Goal: Task Accomplishment & Management: Use online tool/utility

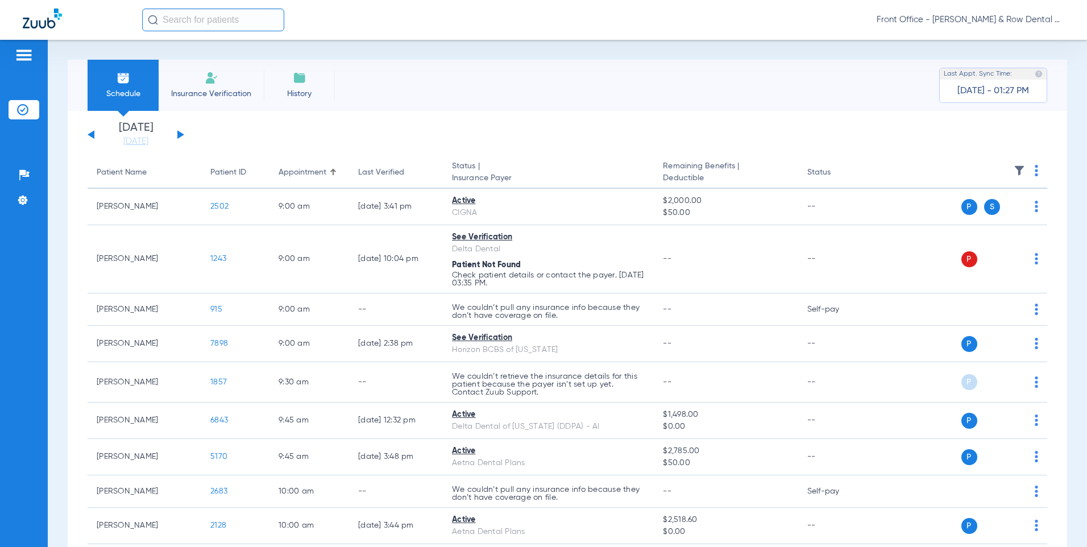
click at [179, 134] on button at bounding box center [180, 134] width 7 height 9
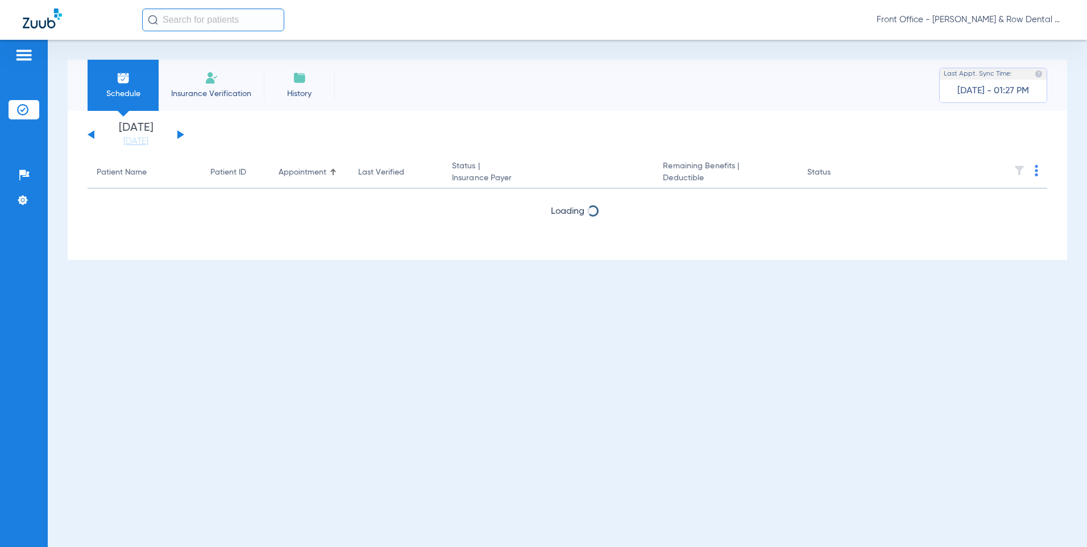
click at [179, 134] on button at bounding box center [180, 134] width 7 height 9
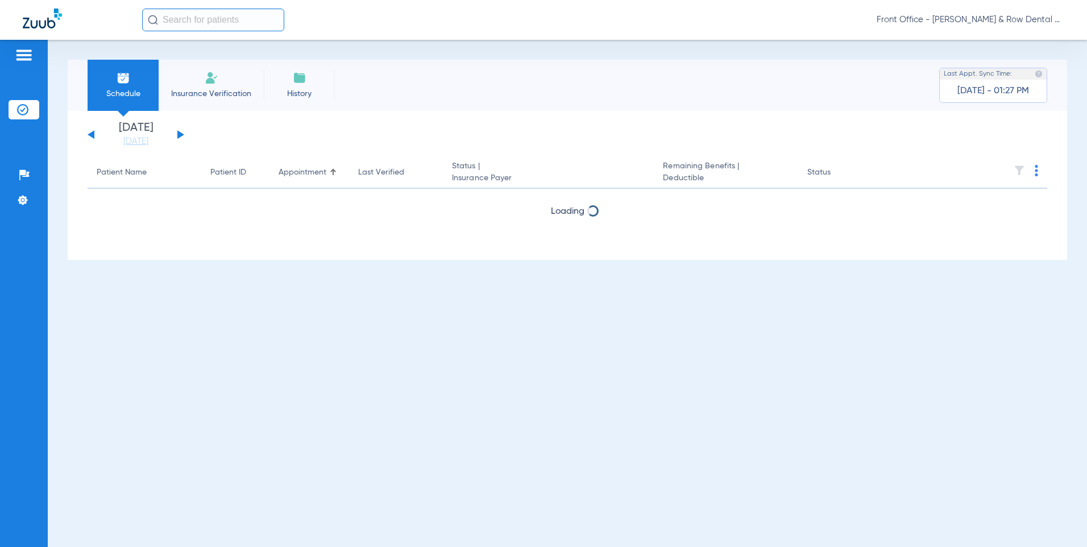
click at [179, 134] on button at bounding box center [180, 134] width 7 height 9
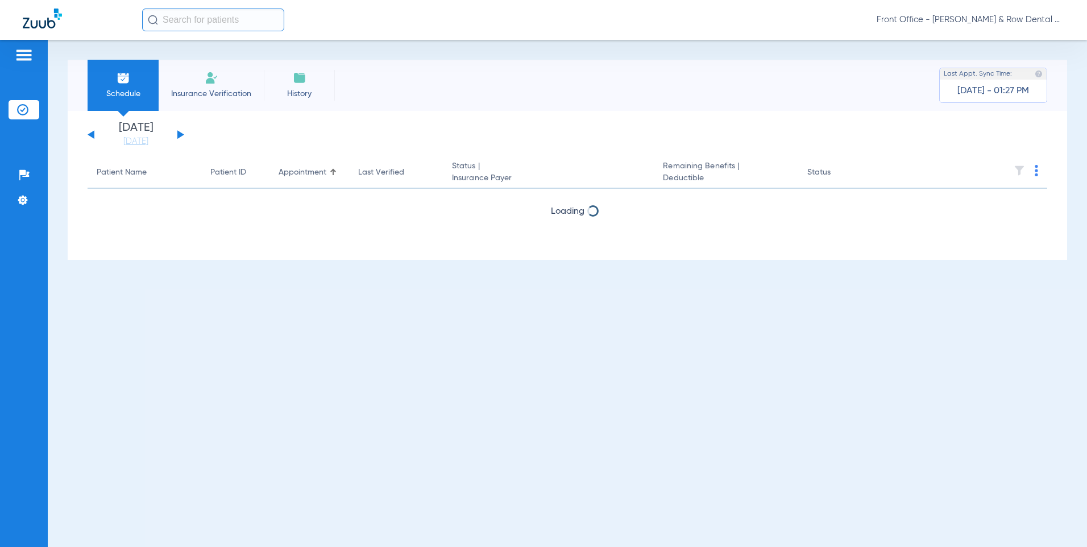
click at [179, 134] on button at bounding box center [180, 134] width 7 height 9
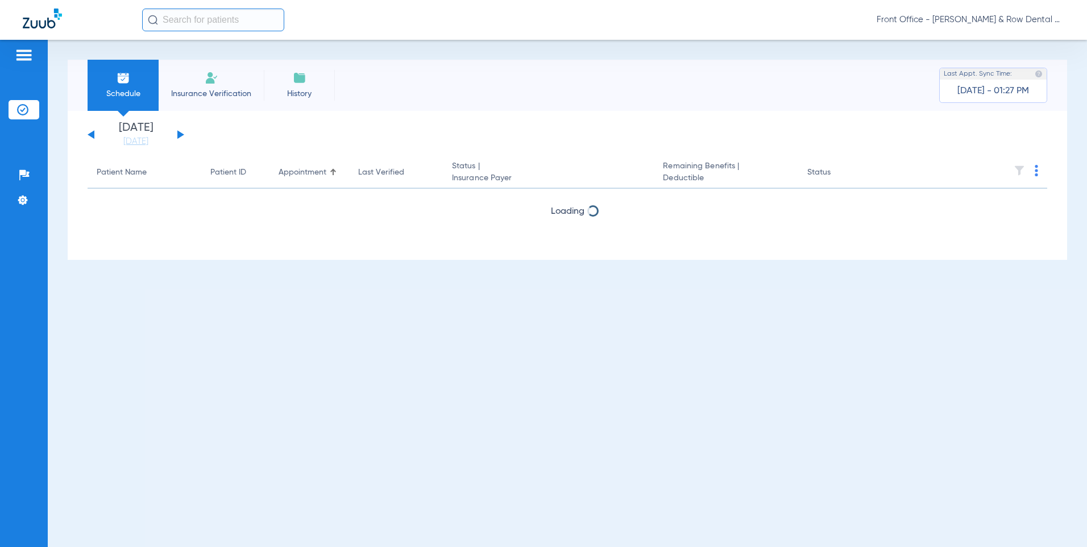
click at [179, 134] on button at bounding box center [180, 134] width 7 height 9
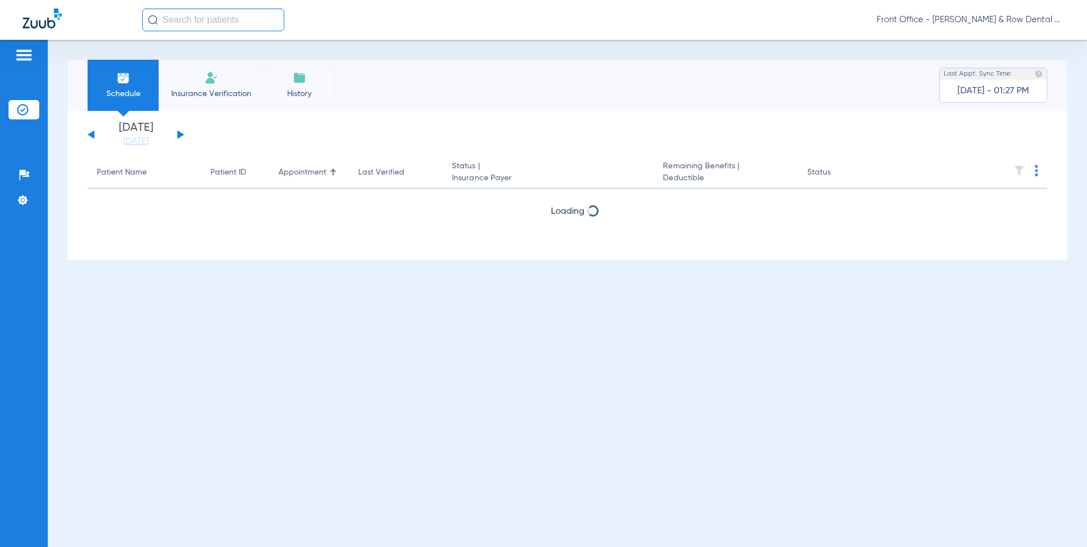
click at [179, 134] on button at bounding box center [180, 134] width 7 height 9
click at [134, 129] on li "[DATE]" at bounding box center [136, 134] width 68 height 25
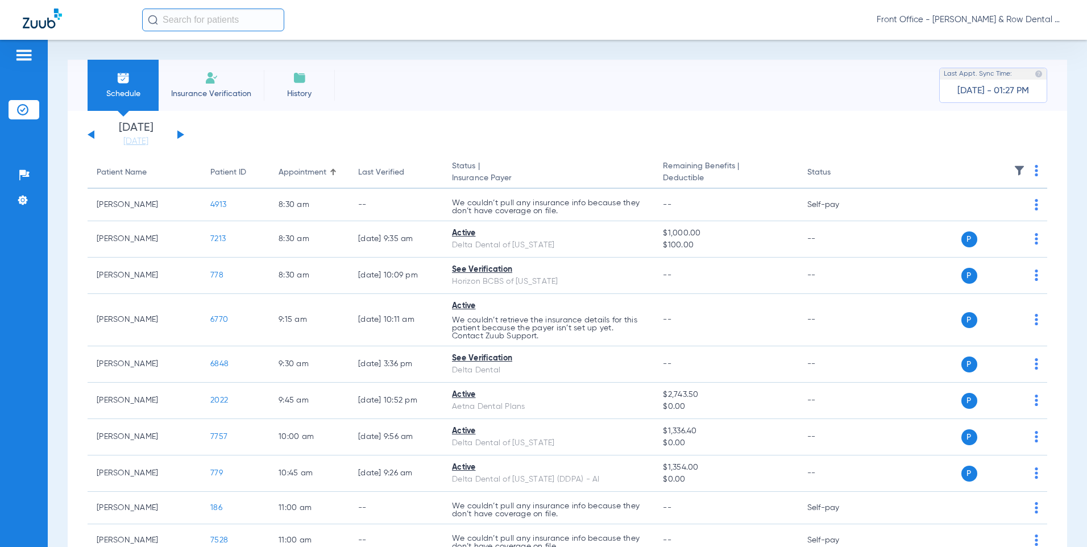
drag, startPoint x: 147, startPoint y: 70, endPoint x: 119, endPoint y: 77, distance: 28.7
click at [124, 74] on li "Schedule" at bounding box center [123, 85] width 71 height 51
click at [117, 77] on img at bounding box center [124, 78] width 14 height 14
click at [120, 86] on li "Schedule" at bounding box center [123, 85] width 71 height 51
click at [178, 136] on button at bounding box center [180, 134] width 7 height 9
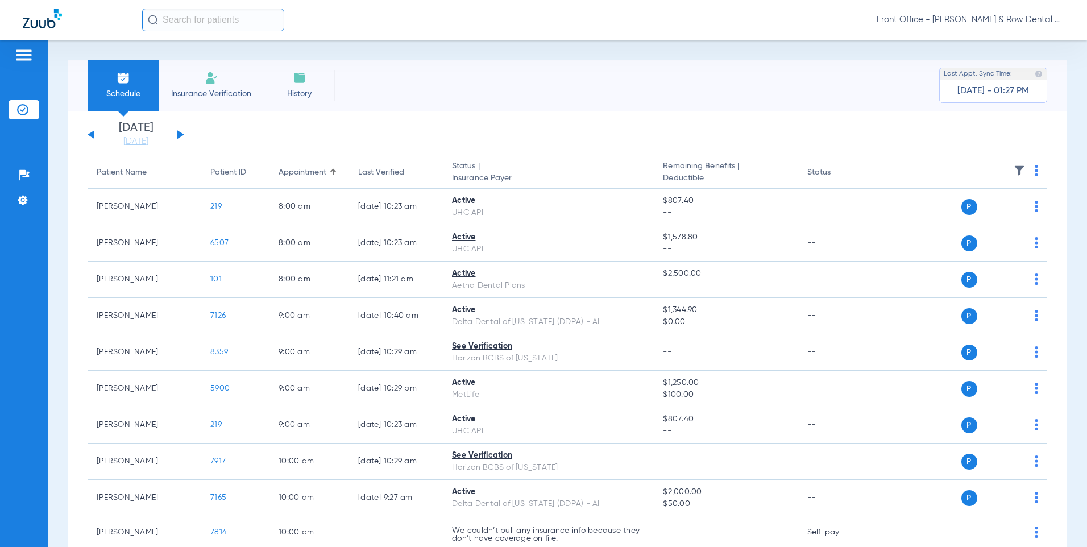
click at [179, 135] on button at bounding box center [180, 134] width 7 height 9
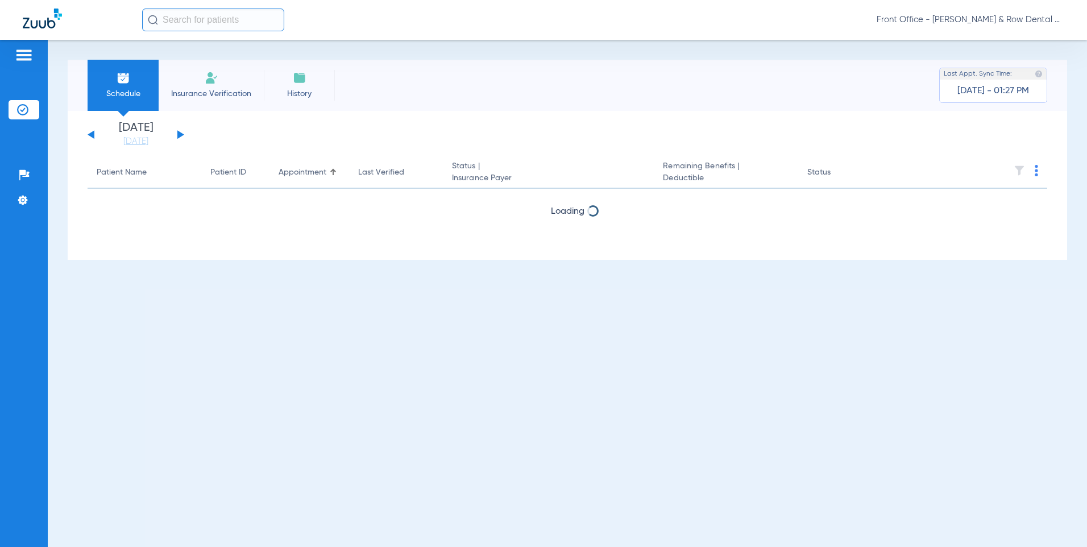
click at [179, 135] on button at bounding box center [180, 134] width 7 height 9
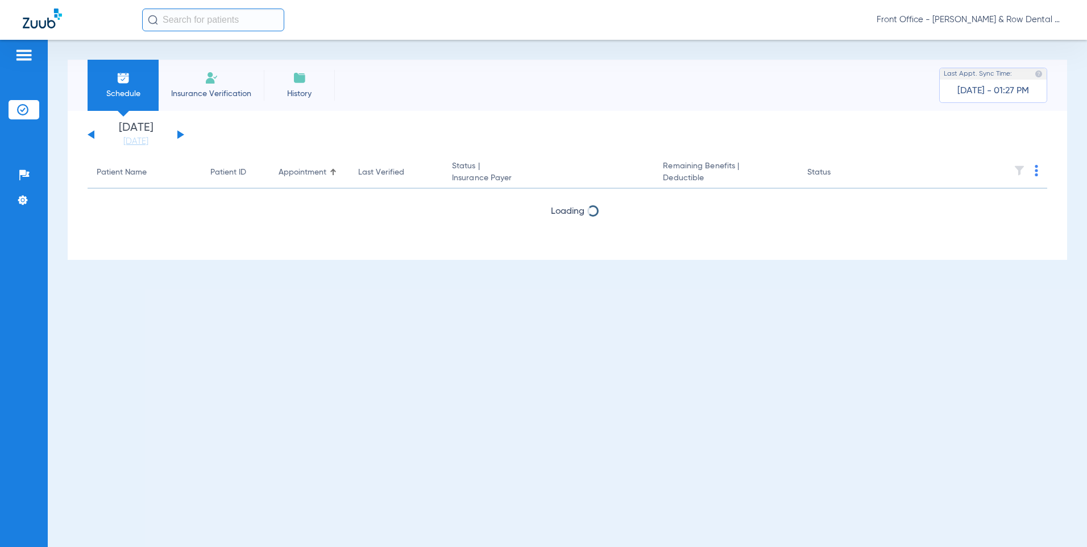
click at [179, 135] on button at bounding box center [180, 134] width 7 height 9
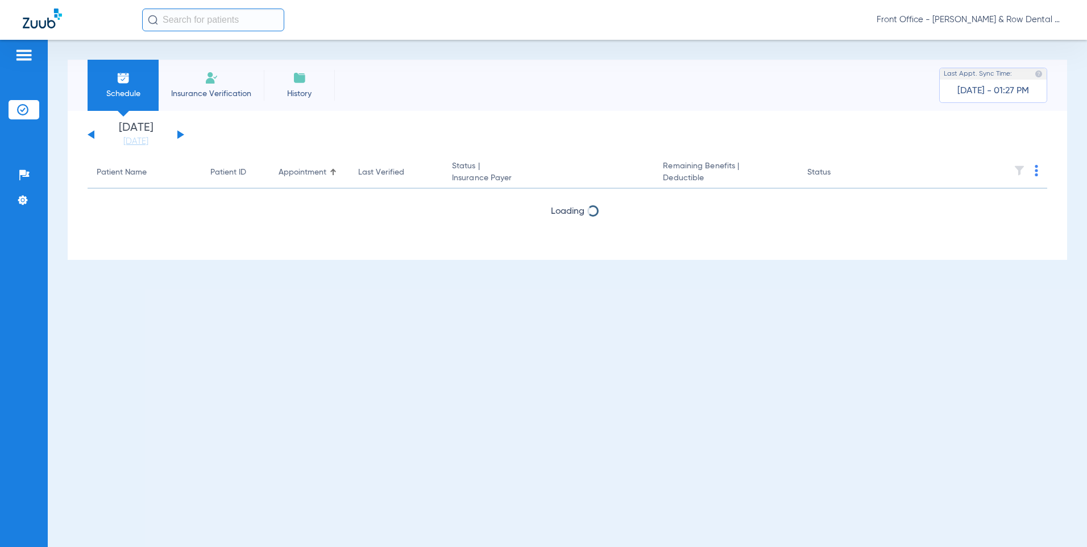
click at [179, 135] on button at bounding box center [180, 134] width 7 height 9
click at [180, 134] on button at bounding box center [180, 134] width 7 height 9
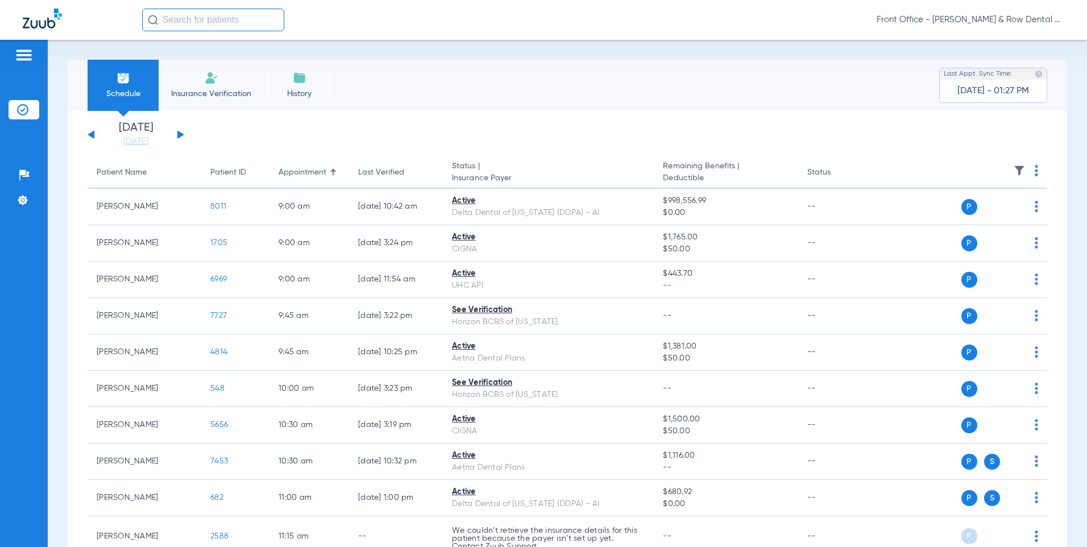
click at [180, 134] on button at bounding box center [180, 134] width 7 height 9
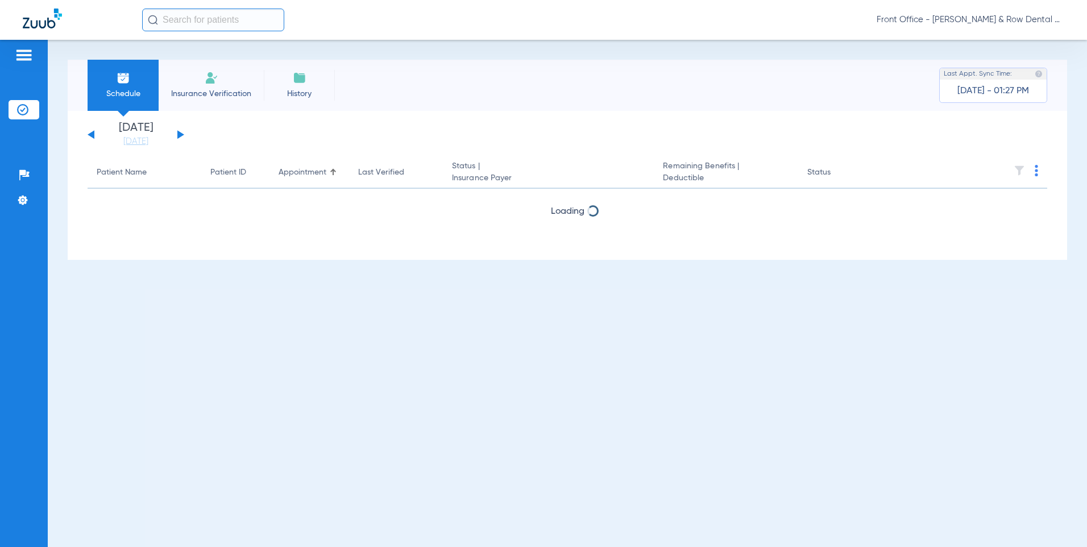
click at [180, 134] on button at bounding box center [180, 134] width 7 height 9
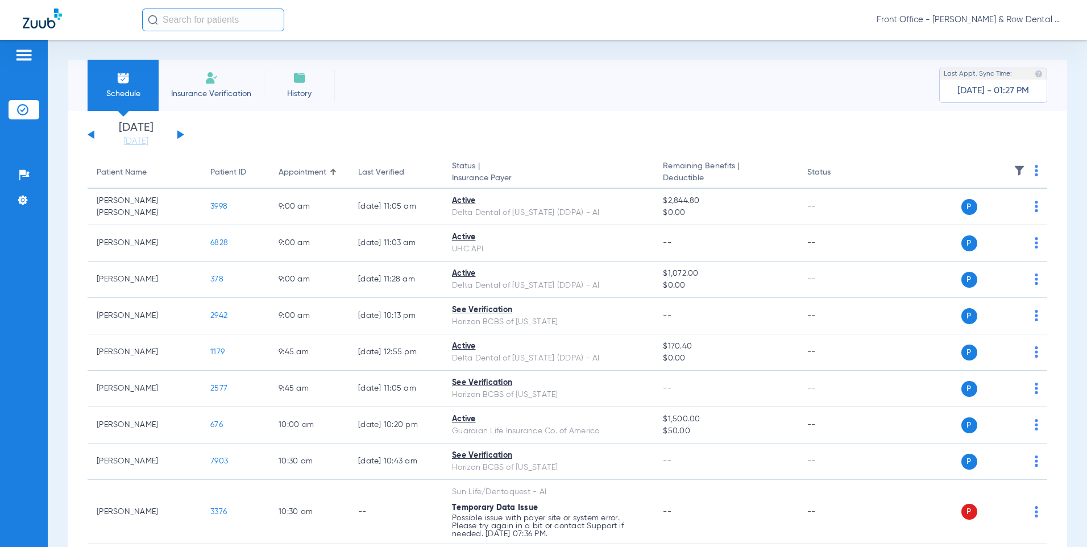
click at [181, 134] on button at bounding box center [180, 134] width 7 height 9
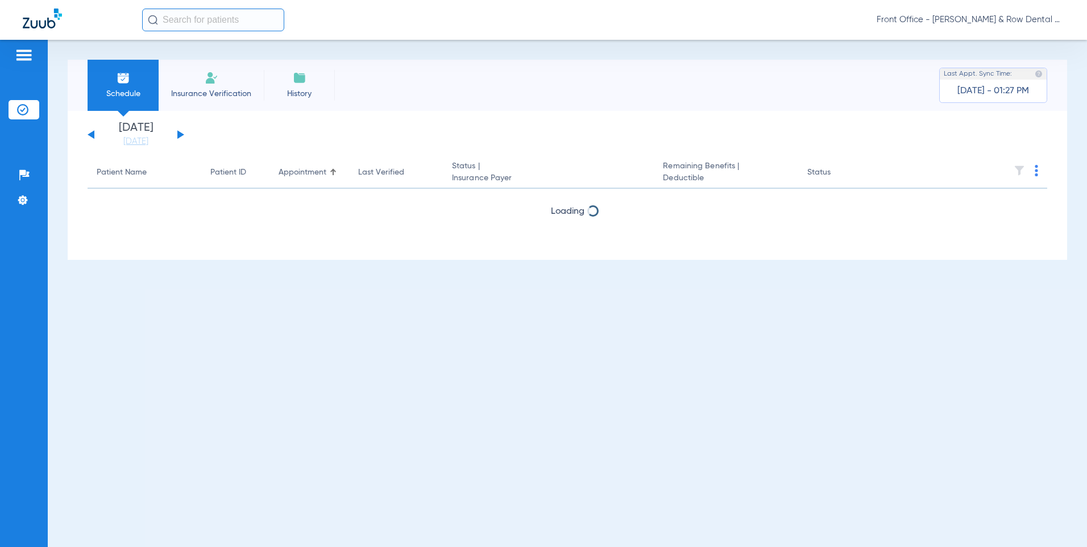
click at [181, 134] on button at bounding box center [180, 134] width 7 height 9
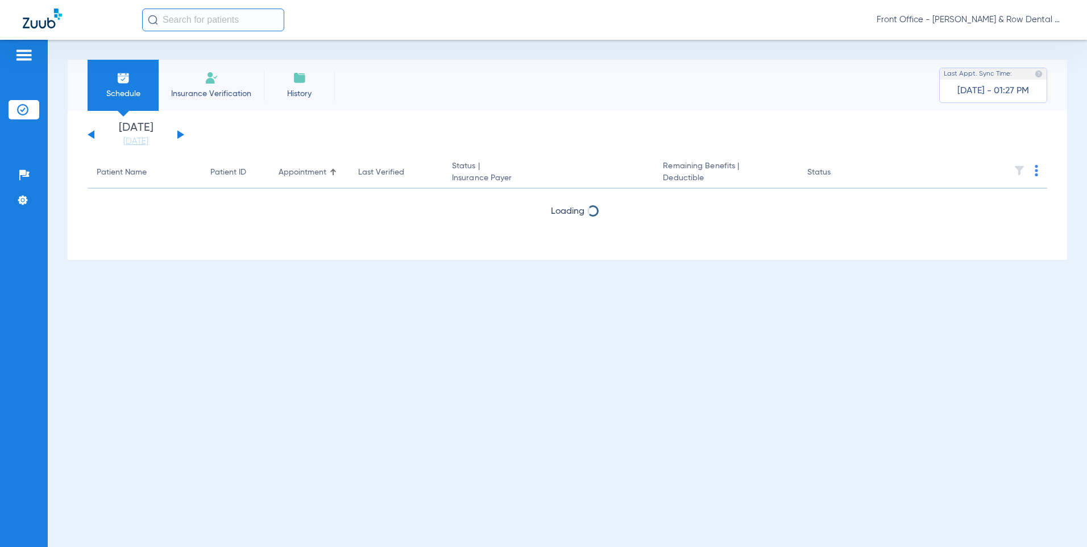
click at [181, 134] on button at bounding box center [180, 134] width 7 height 9
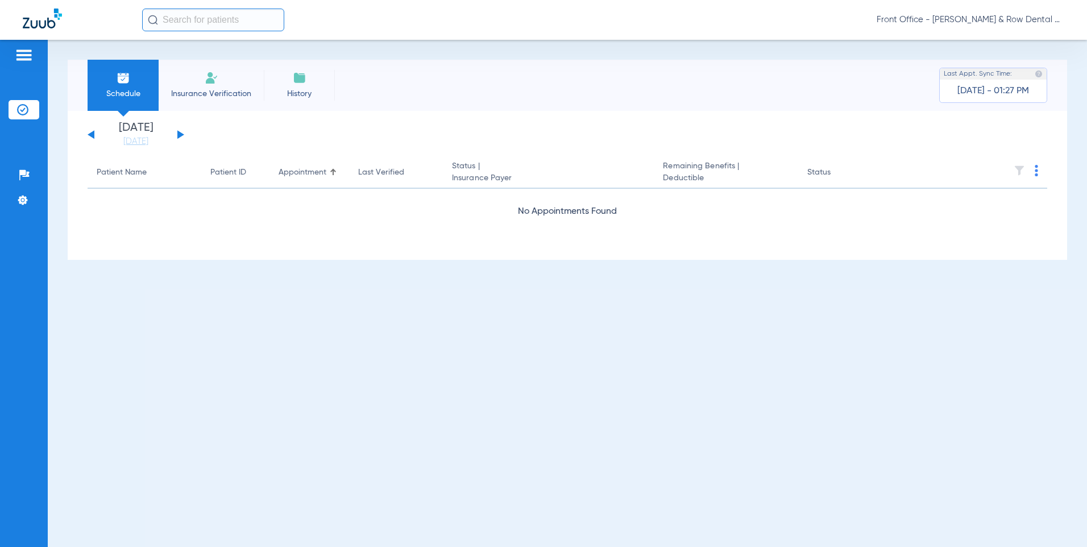
click at [181, 134] on button at bounding box center [180, 134] width 7 height 9
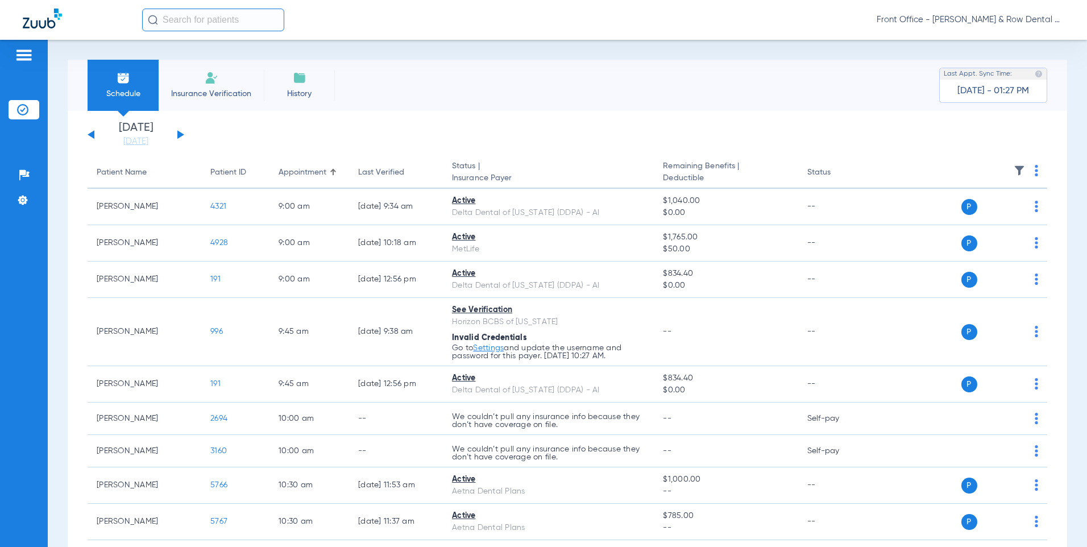
click at [181, 134] on button at bounding box center [180, 134] width 7 height 9
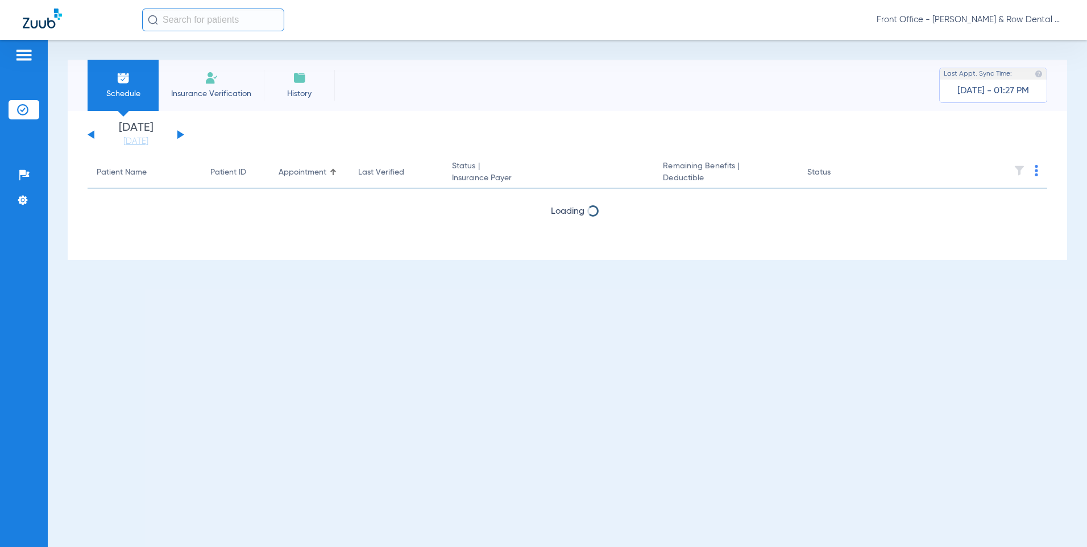
click at [181, 134] on button at bounding box center [180, 134] width 7 height 9
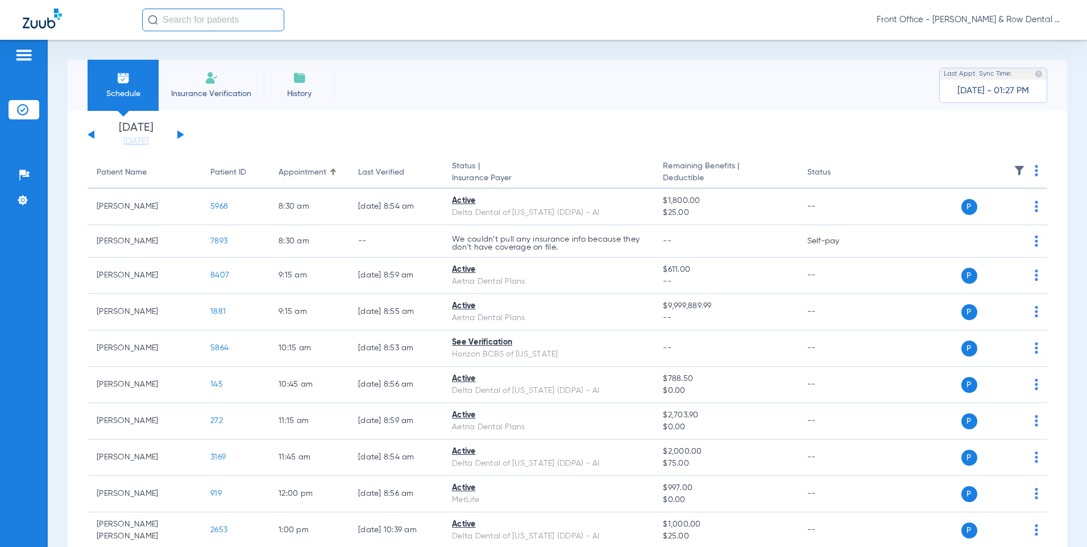
click at [181, 134] on button at bounding box center [180, 134] width 7 height 9
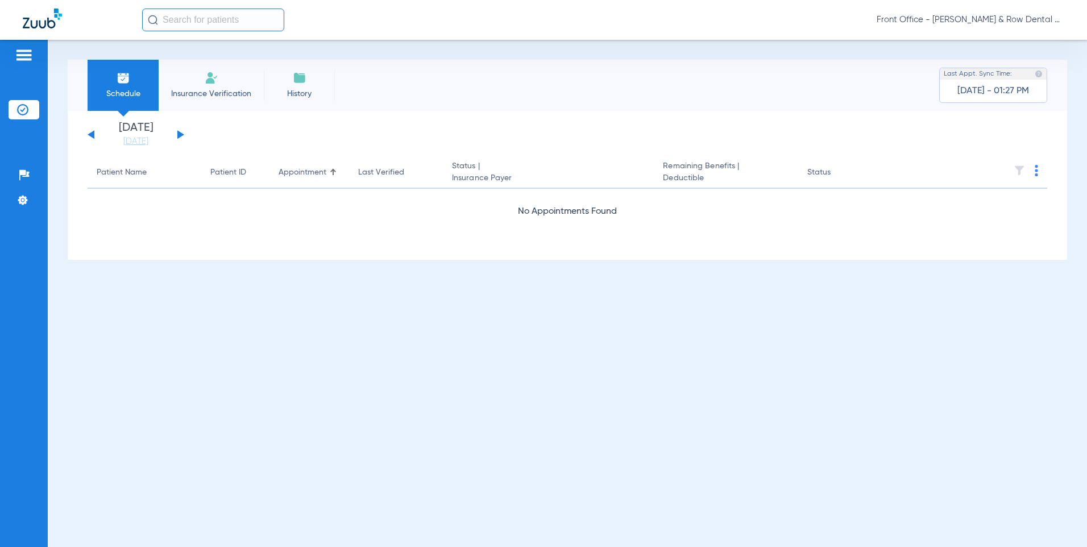
click at [181, 134] on button at bounding box center [180, 134] width 7 height 9
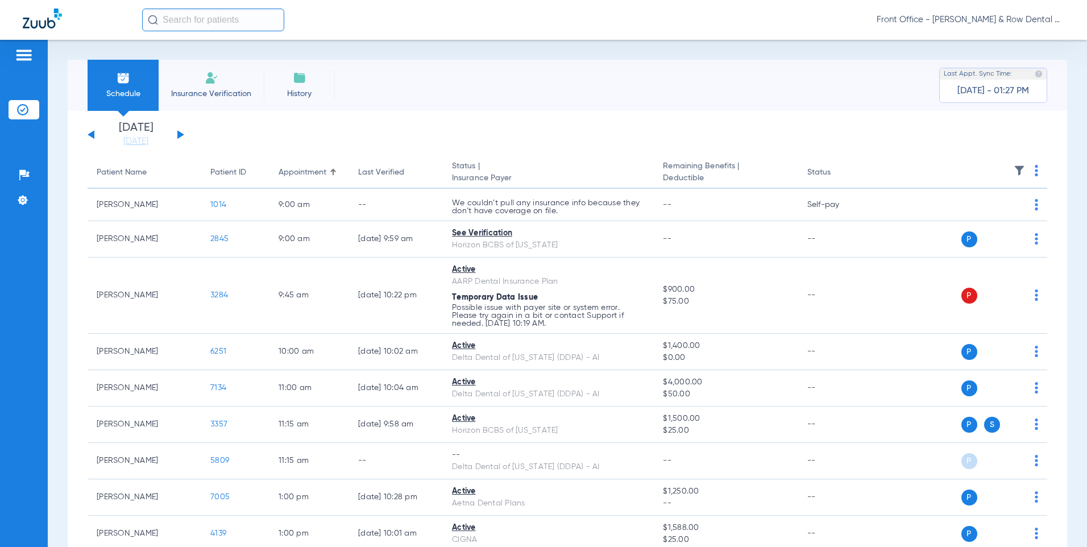
click at [181, 134] on button at bounding box center [180, 134] width 7 height 9
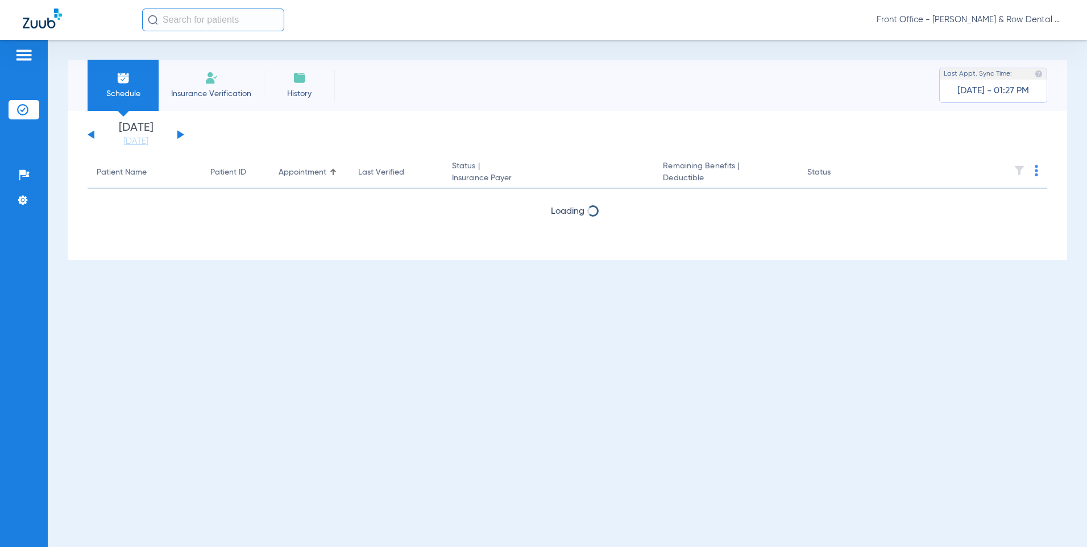
click at [181, 134] on button at bounding box center [180, 134] width 7 height 9
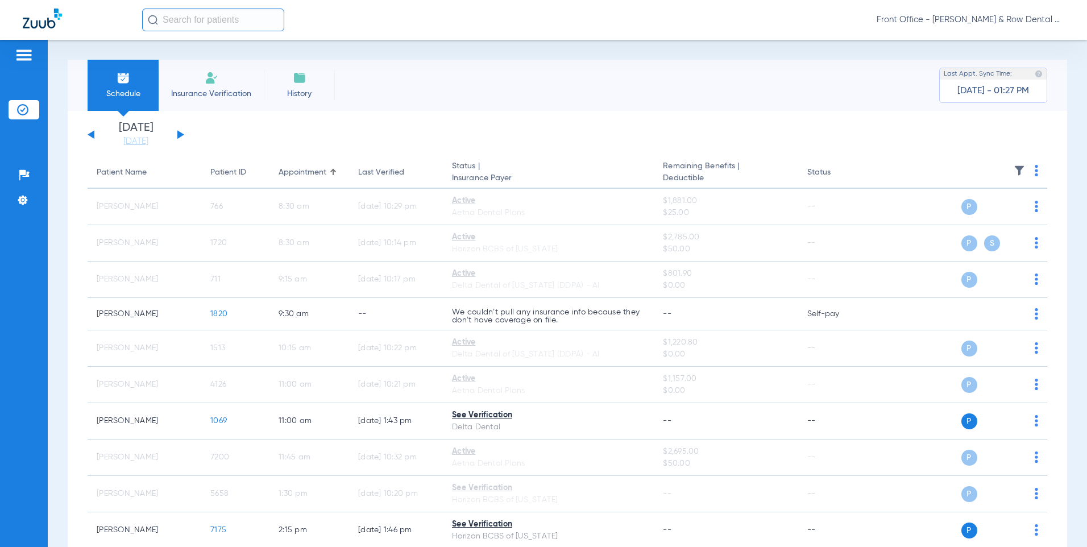
click at [1030, 167] on th at bounding box center [961, 173] width 172 height 32
click at [1035, 171] on img at bounding box center [1036, 170] width 3 height 11
click at [984, 213] on span "Verify All" at bounding box center [984, 216] width 71 height 8
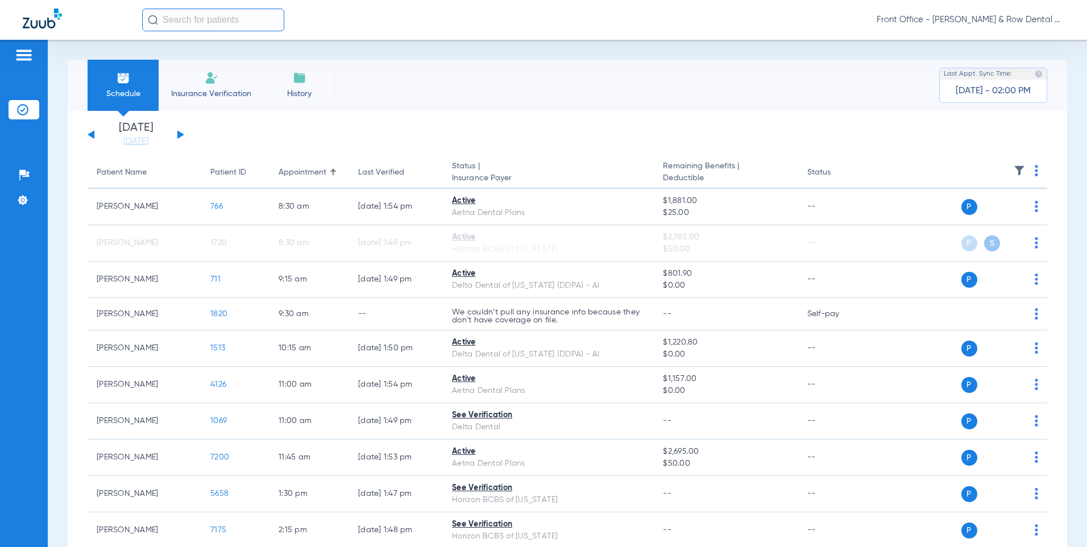
click at [185, 135] on app-single-date-navigator "[DATE] [DATE] [DATE] [DATE] [DATE] [DATE] [DATE] [DATE] [DATE] [DATE] [DATE] [D…" at bounding box center [568, 134] width 960 height 25
click at [179, 135] on button at bounding box center [180, 134] width 7 height 9
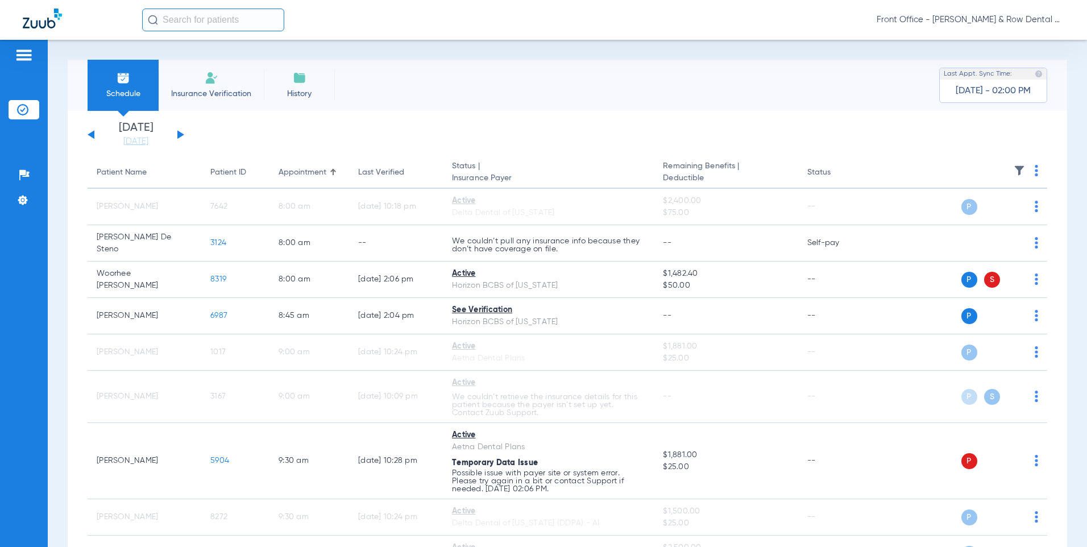
click at [1035, 166] on img at bounding box center [1036, 170] width 3 height 11
click at [961, 218] on span "Verify All" at bounding box center [984, 216] width 71 height 8
